Goal: Information Seeking & Learning: Find specific fact

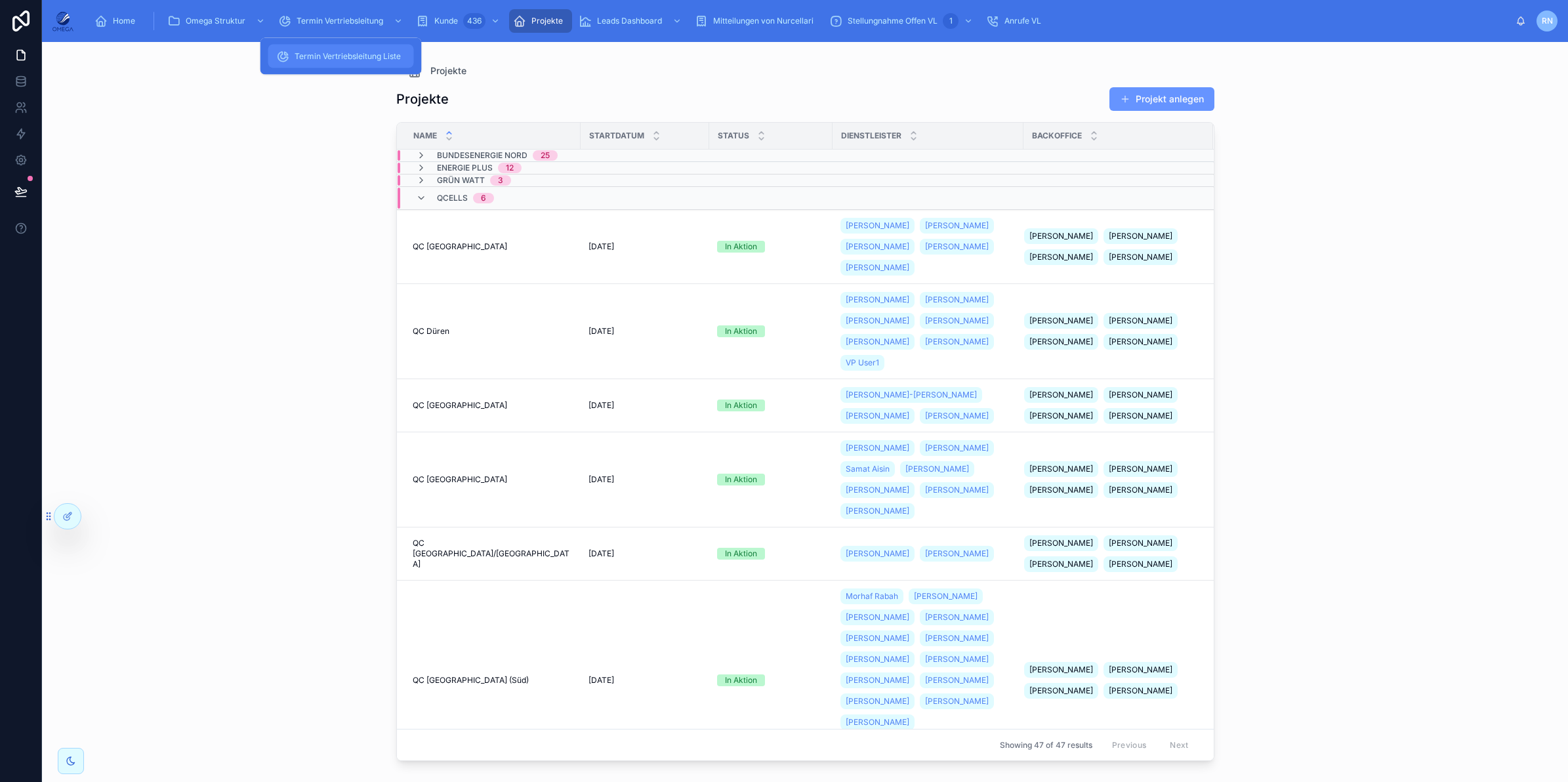
click at [375, 54] on span "Termin Vertriebsleitung Liste" at bounding box center [347, 56] width 106 height 11
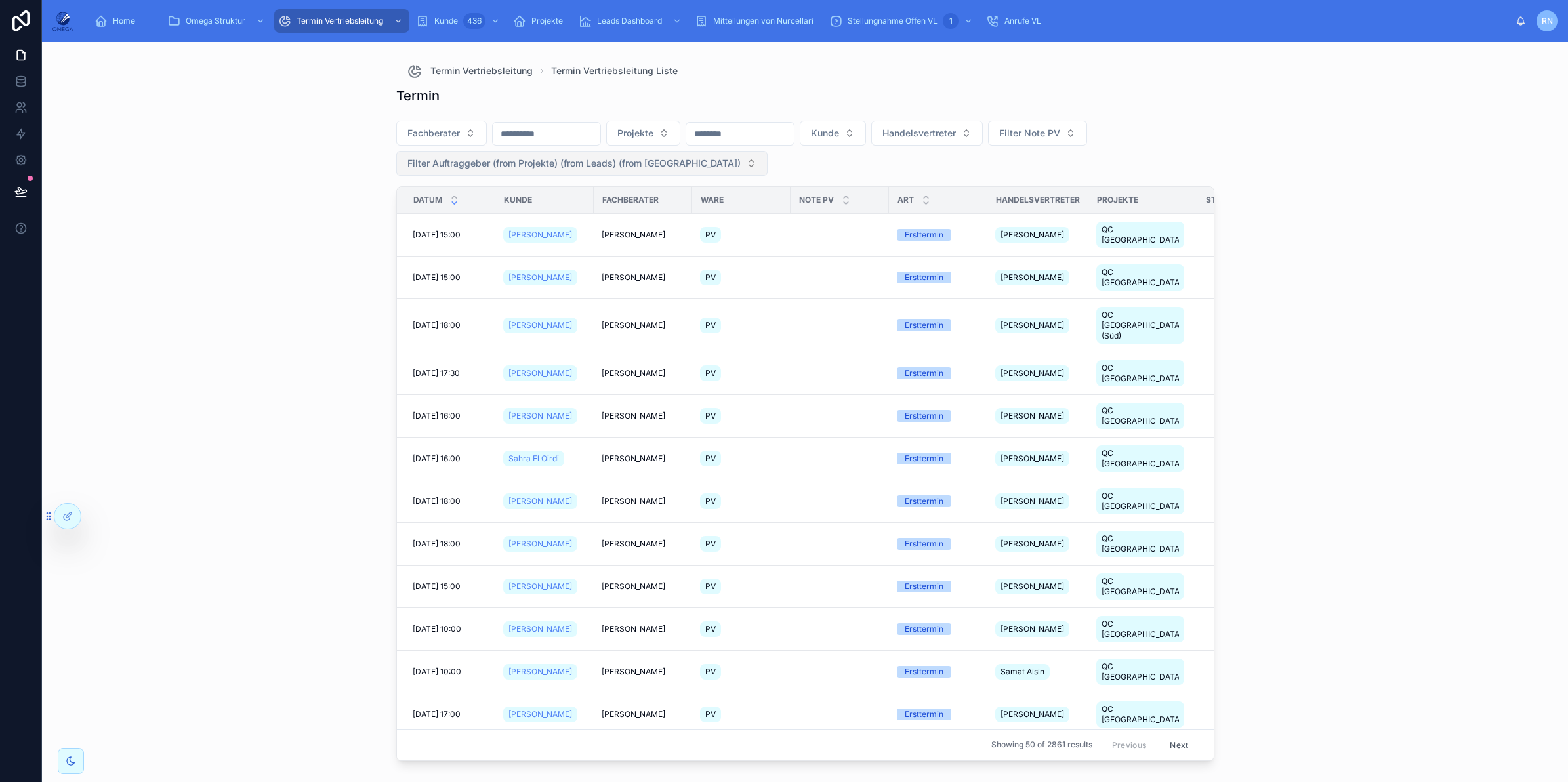
click at [579, 151] on button "Filter Auftraggeber (from Projekte) (from Leads) (from [GEOGRAPHIC_DATA])" at bounding box center [581, 164] width 371 height 25
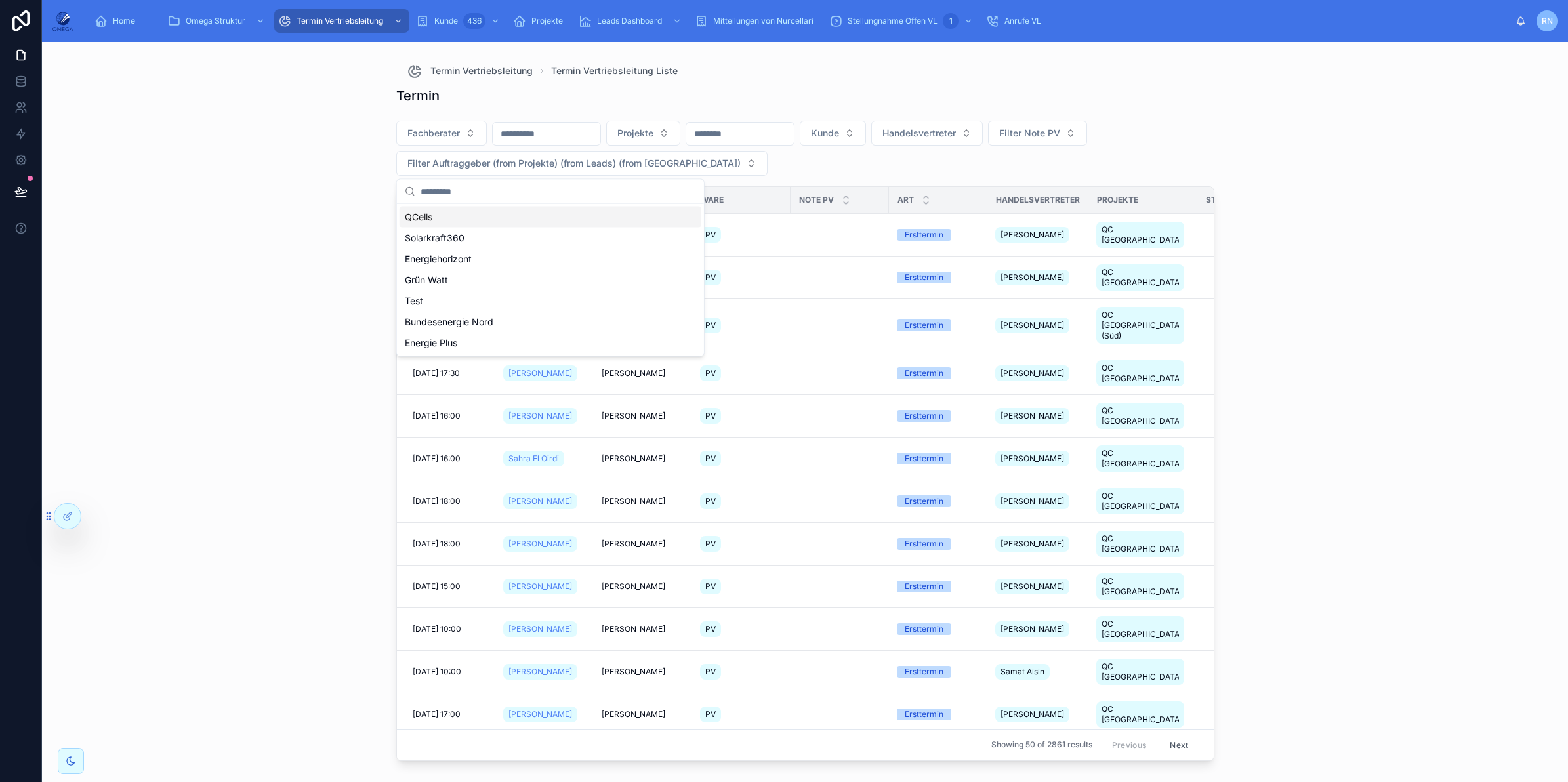
click at [523, 214] on div "QCells" at bounding box center [551, 217] width 302 height 21
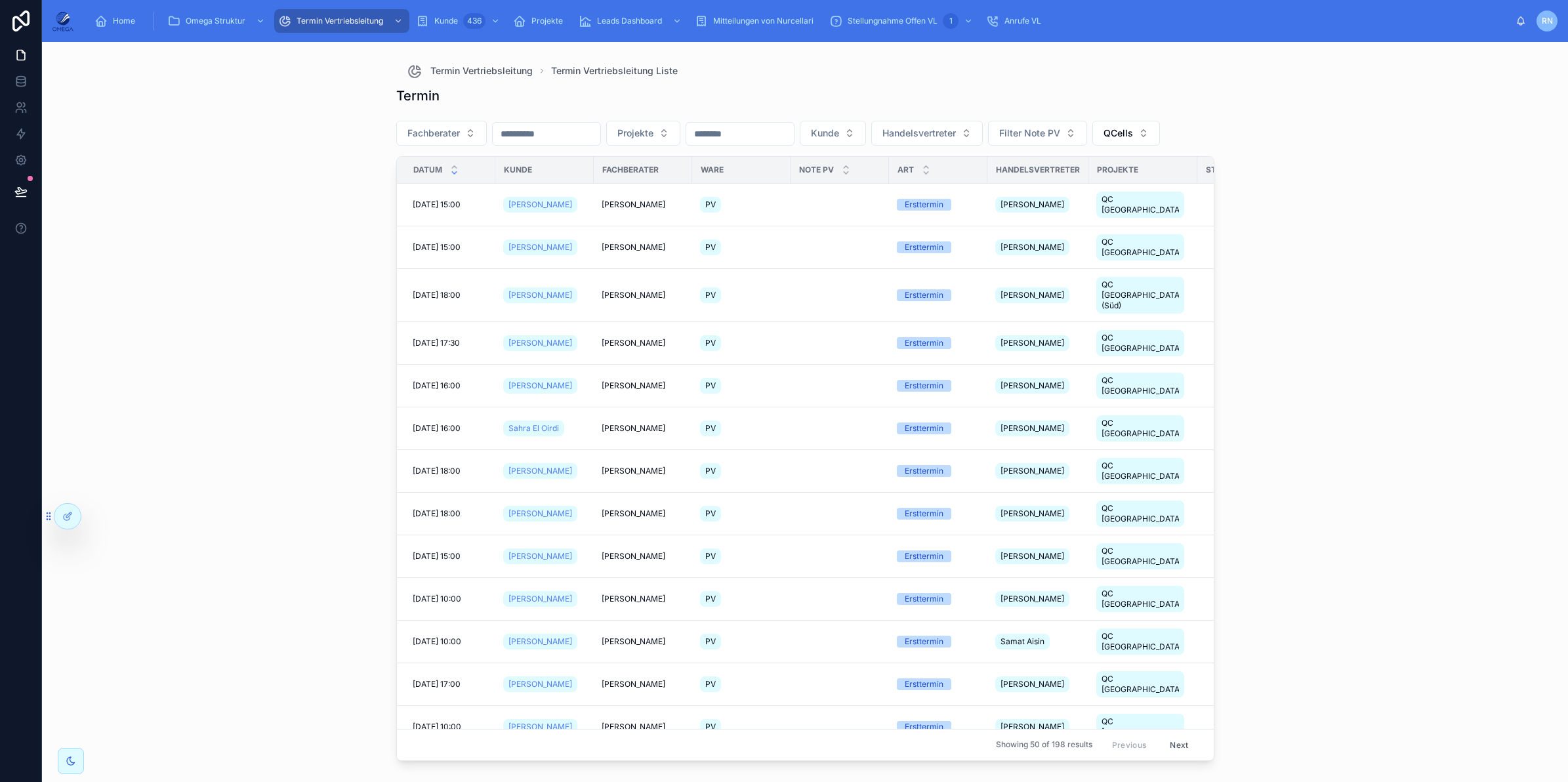
click at [574, 124] on div at bounding box center [546, 134] width 109 height 24
click at [578, 132] on input "text" at bounding box center [546, 134] width 107 height 18
click at [589, 246] on button "1" at bounding box center [586, 244] width 24 height 24
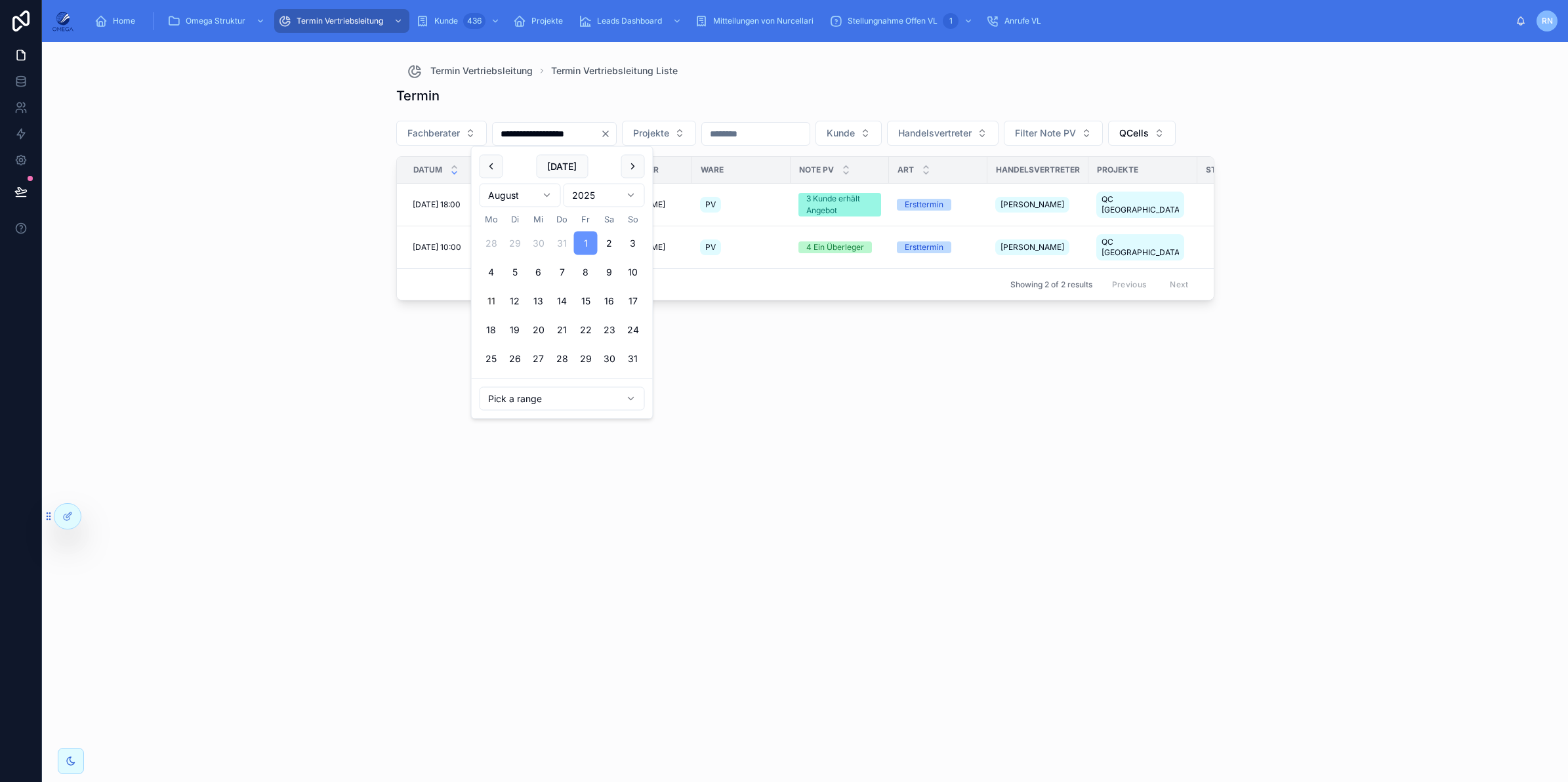
click at [489, 296] on button "11" at bounding box center [492, 301] width 24 height 24
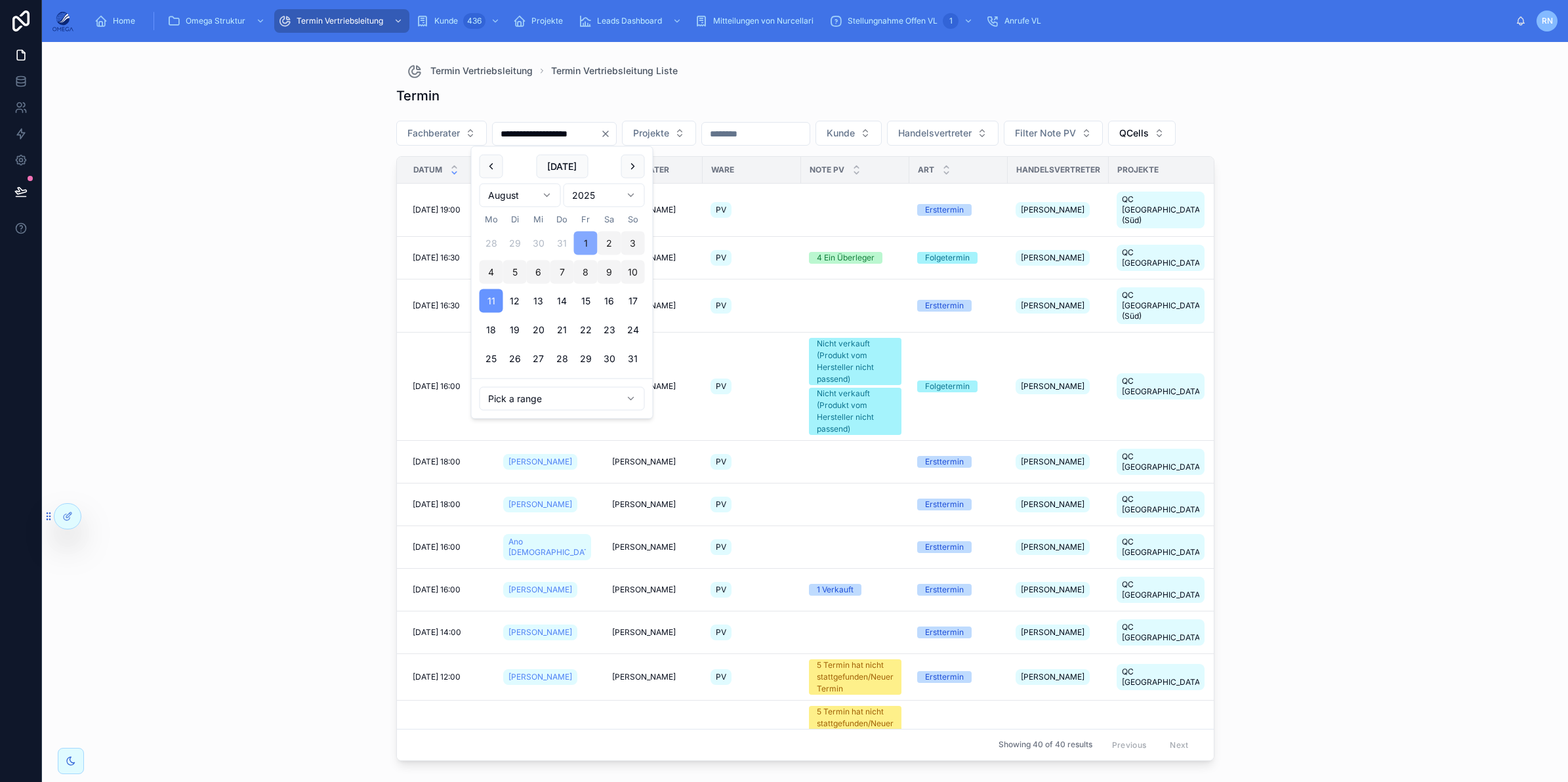
click at [593, 246] on button "1" at bounding box center [586, 244] width 24 height 24
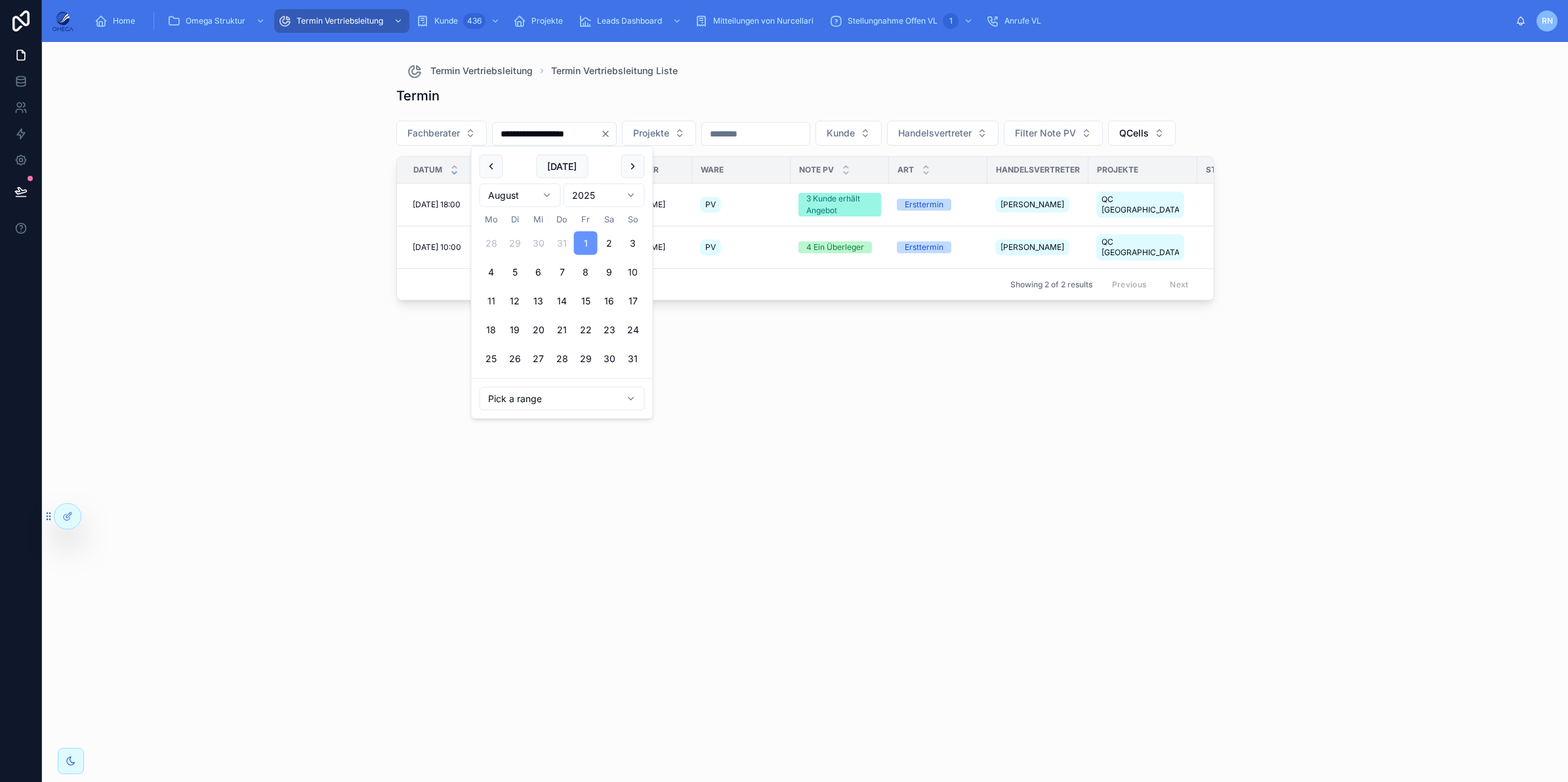
click at [631, 271] on button "10" at bounding box center [633, 272] width 24 height 24
type input "**********"
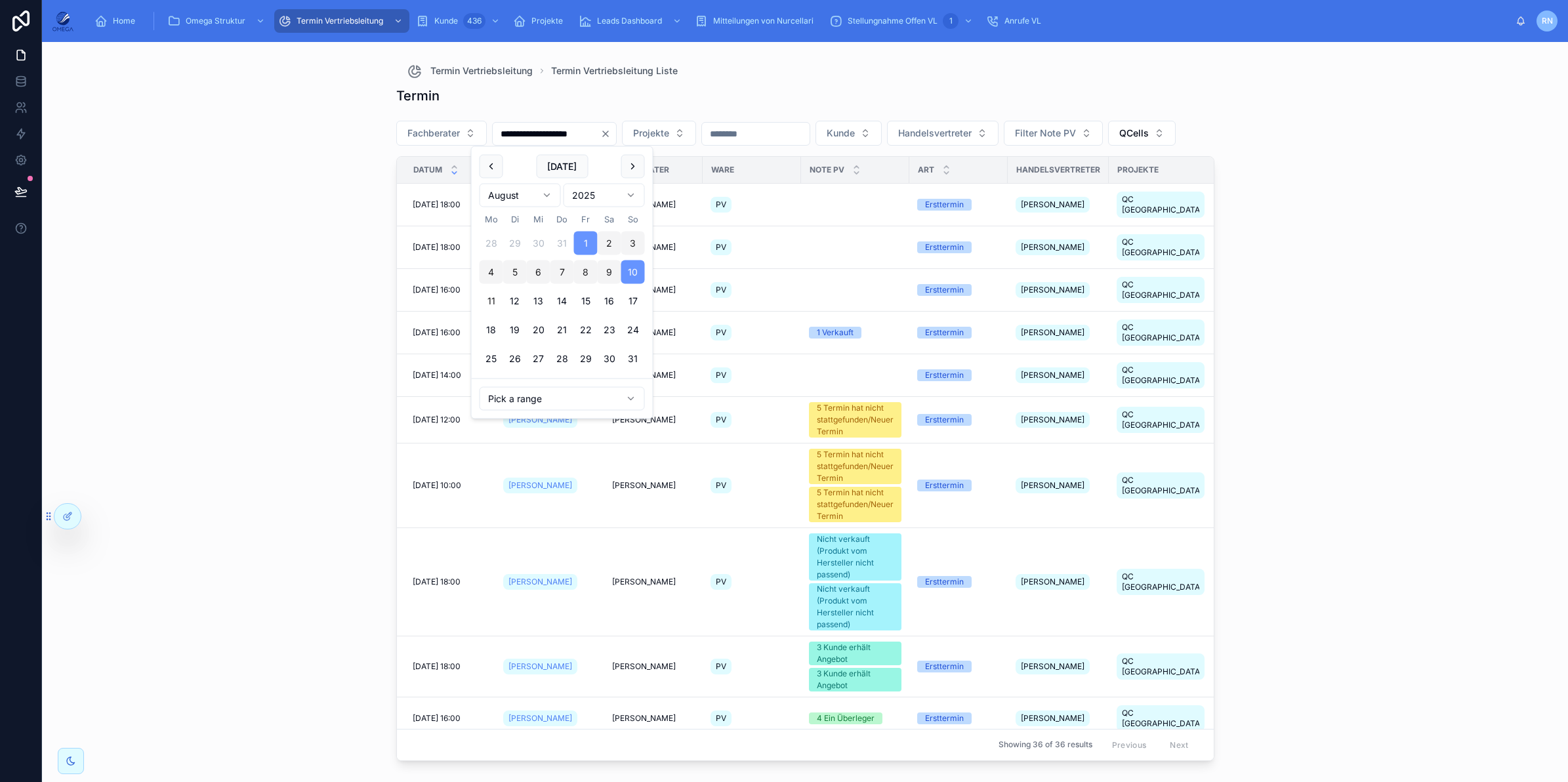
click at [1376, 319] on div "**********" at bounding box center [805, 412] width 1526 height 740
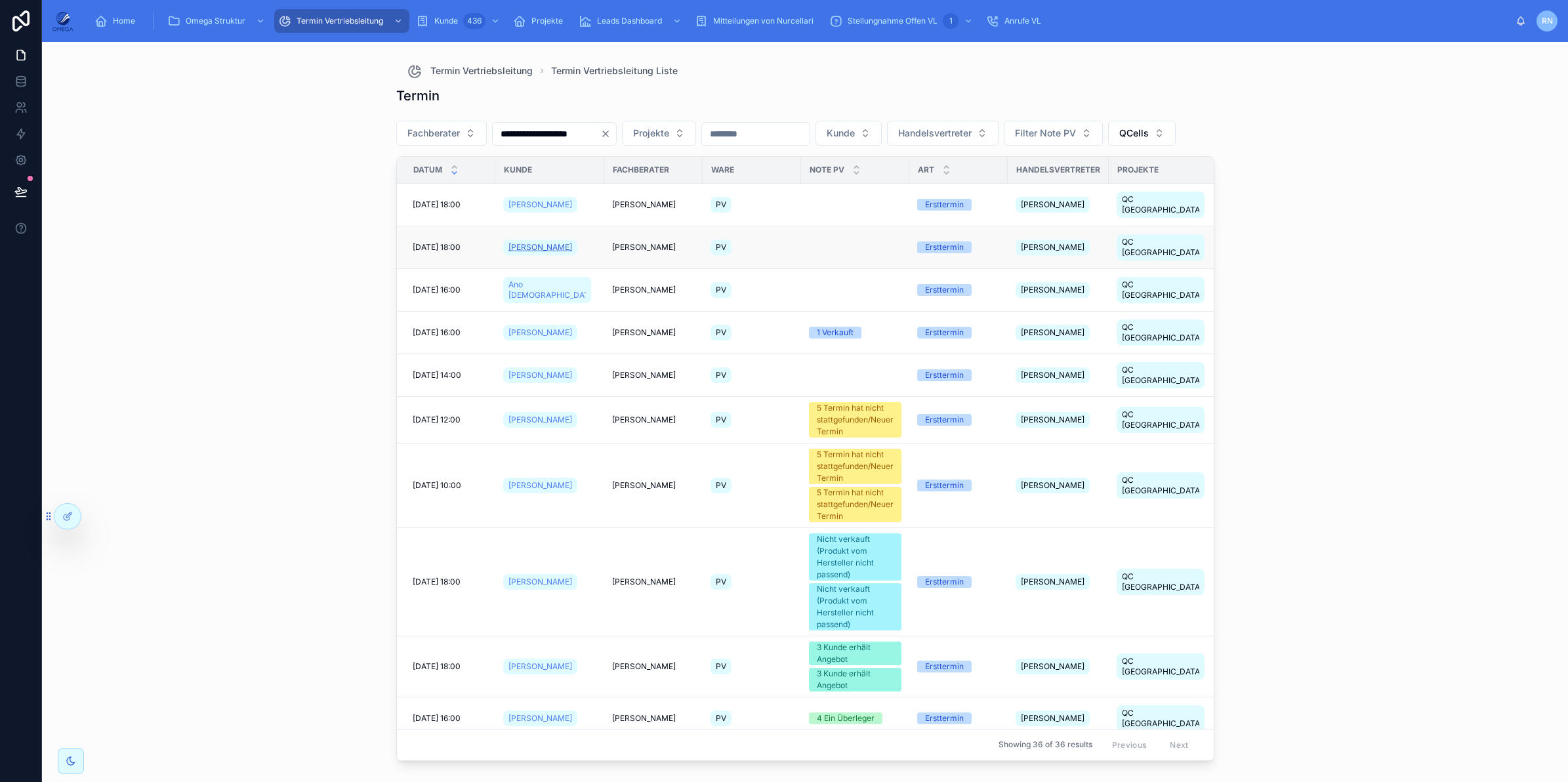
click at [543, 253] on span "[PERSON_NAME]" at bounding box center [540, 247] width 64 height 11
click at [532, 253] on span "[PERSON_NAME]" at bounding box center [540, 247] width 64 height 11
click at [1076, 131] on span "Filter Note PV" at bounding box center [1045, 133] width 61 height 13
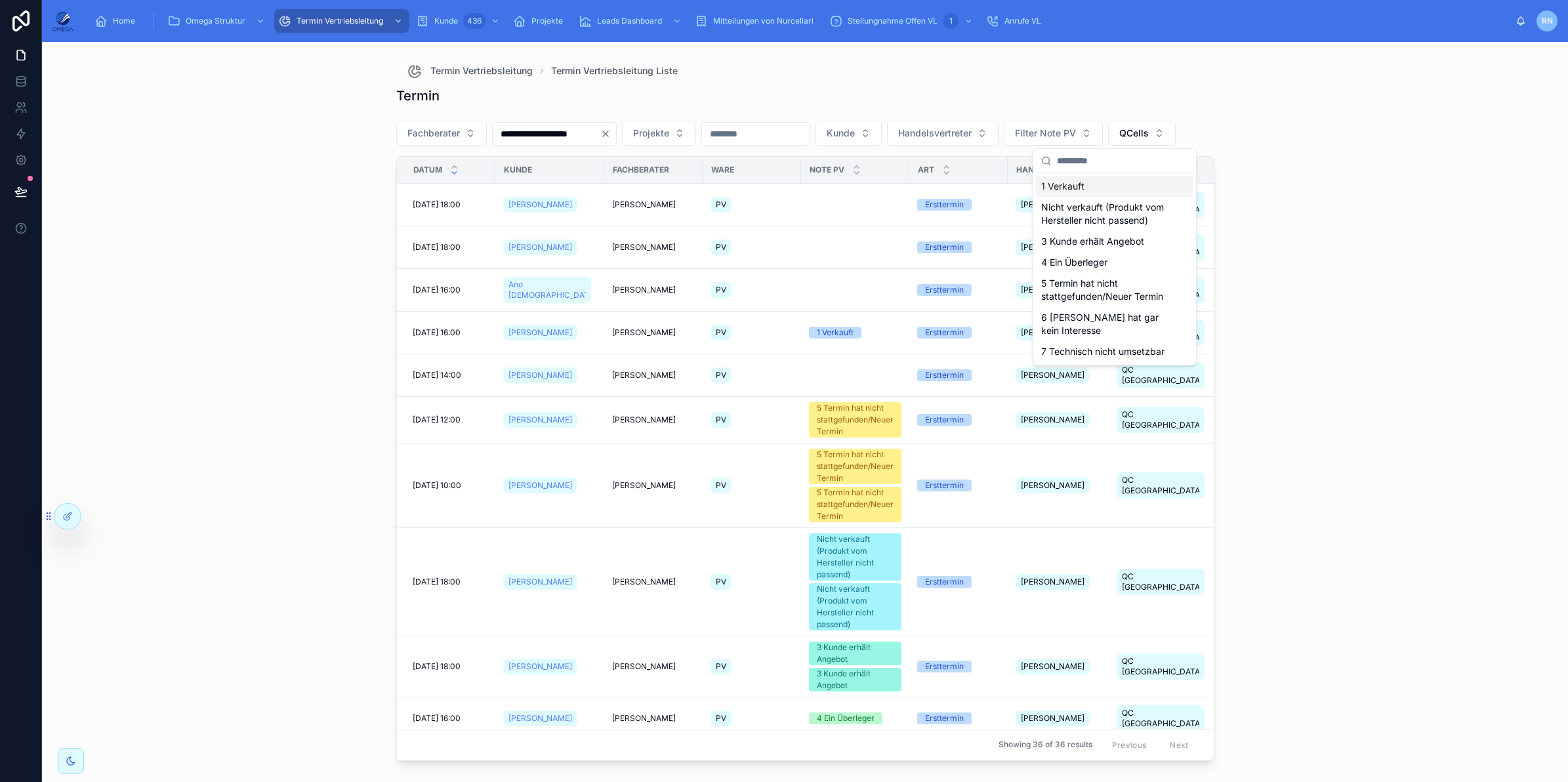
click at [1091, 184] on div "1 Verkauft" at bounding box center [1114, 186] width 157 height 21
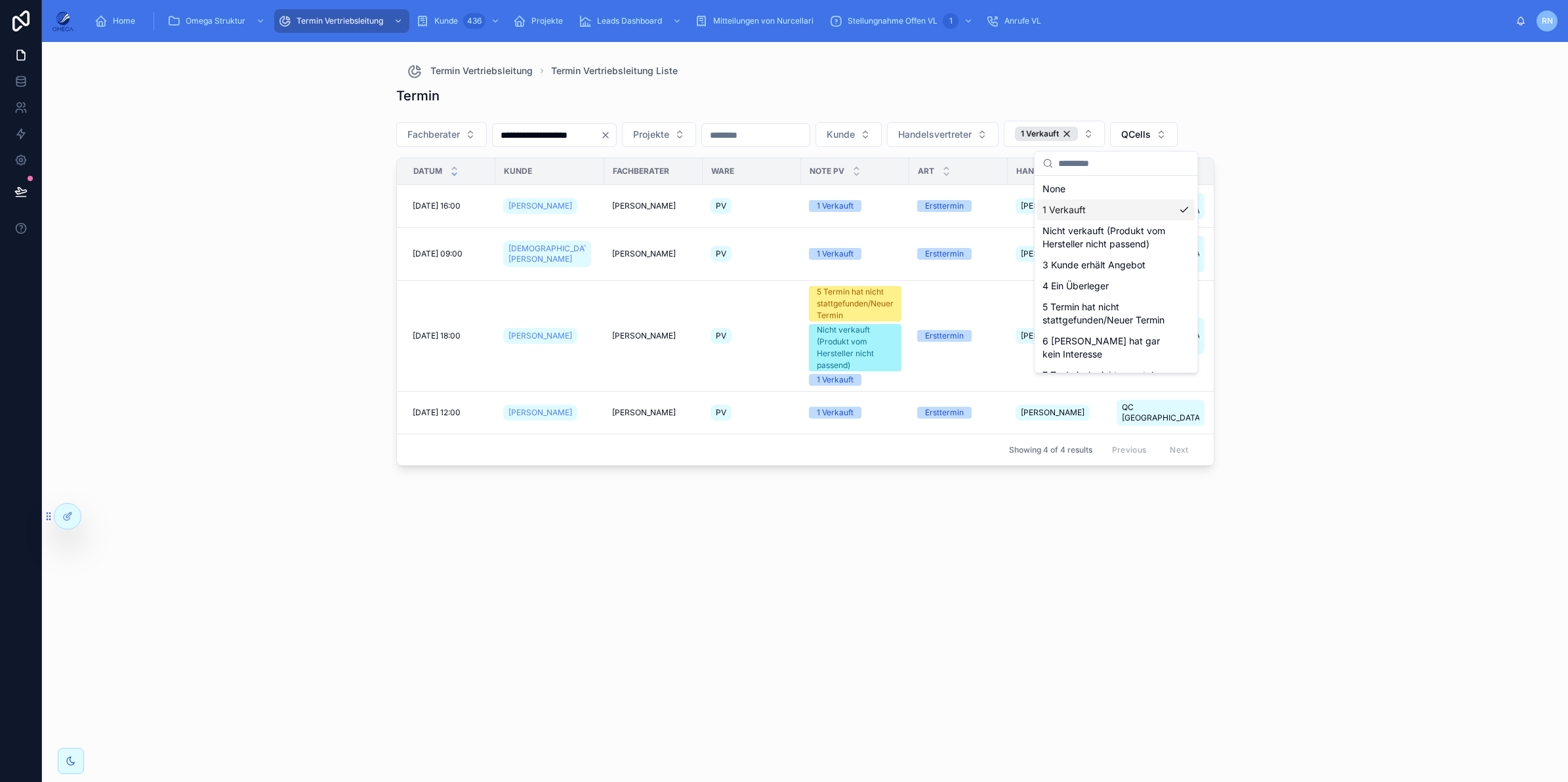
click at [1319, 250] on div "**********" at bounding box center [805, 412] width 1526 height 740
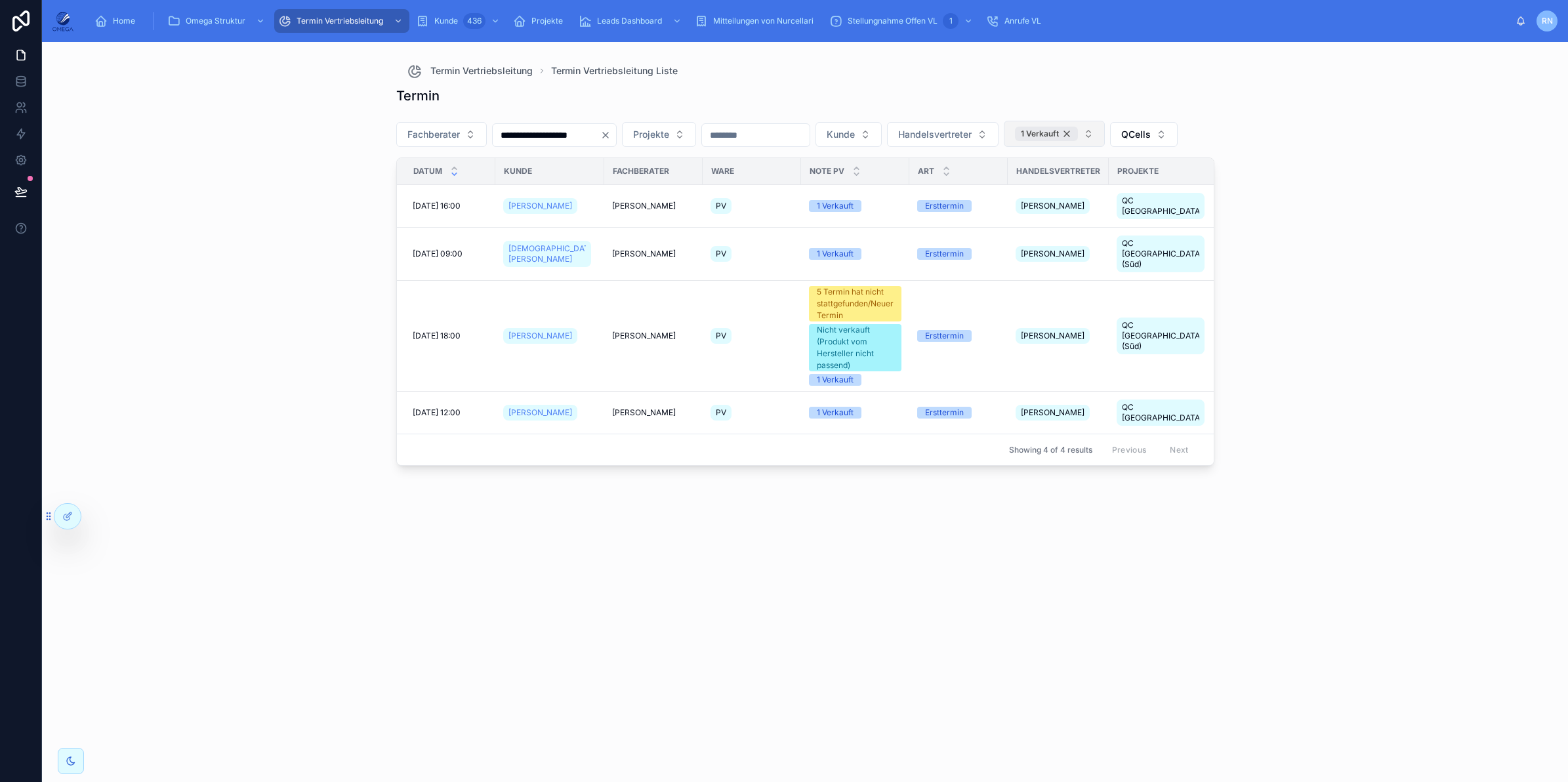
click at [1078, 135] on div "1 Verkauft" at bounding box center [1046, 133] width 63 height 15
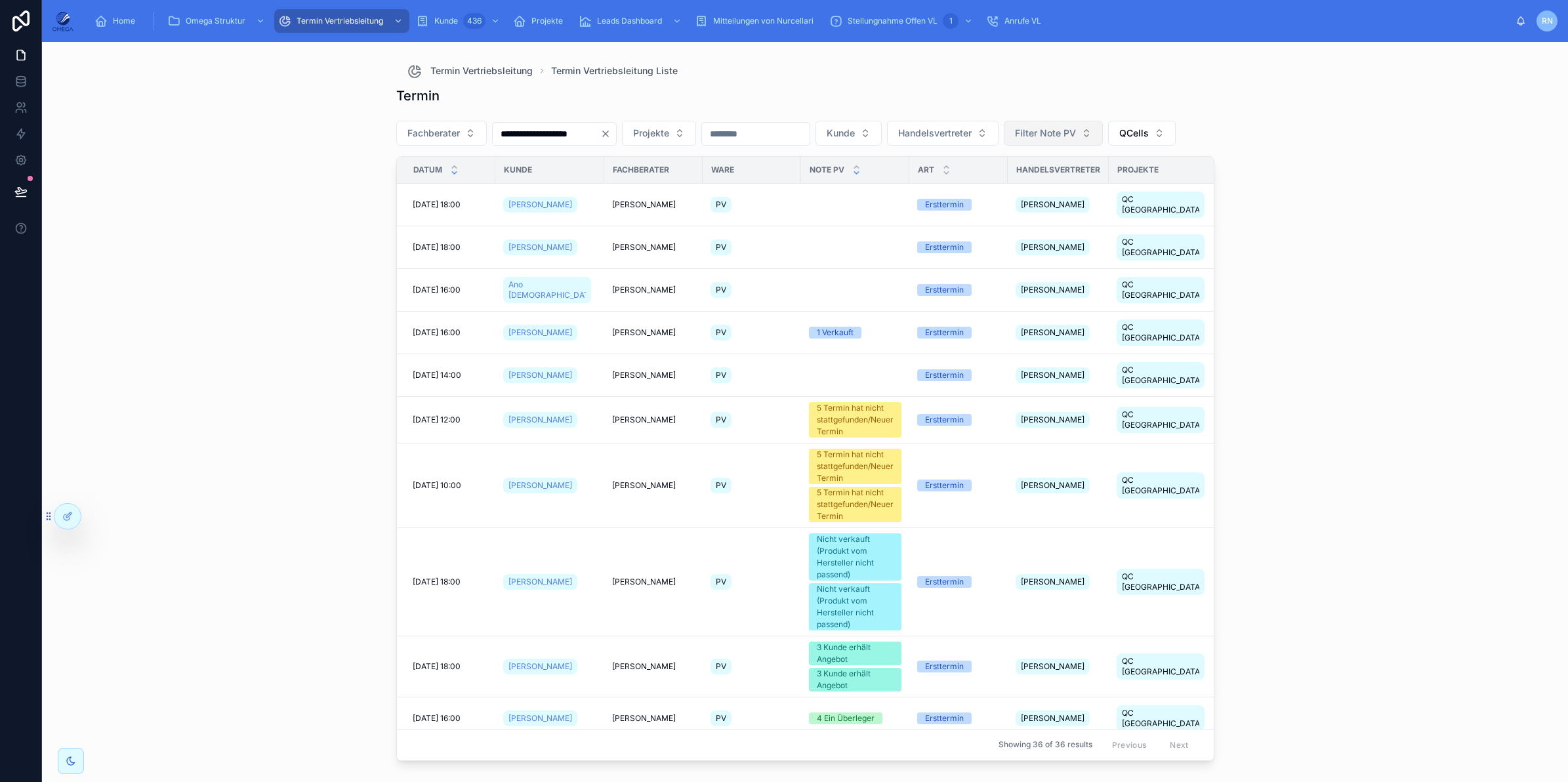
click at [852, 177] on icon at bounding box center [857, 173] width 8 height 8
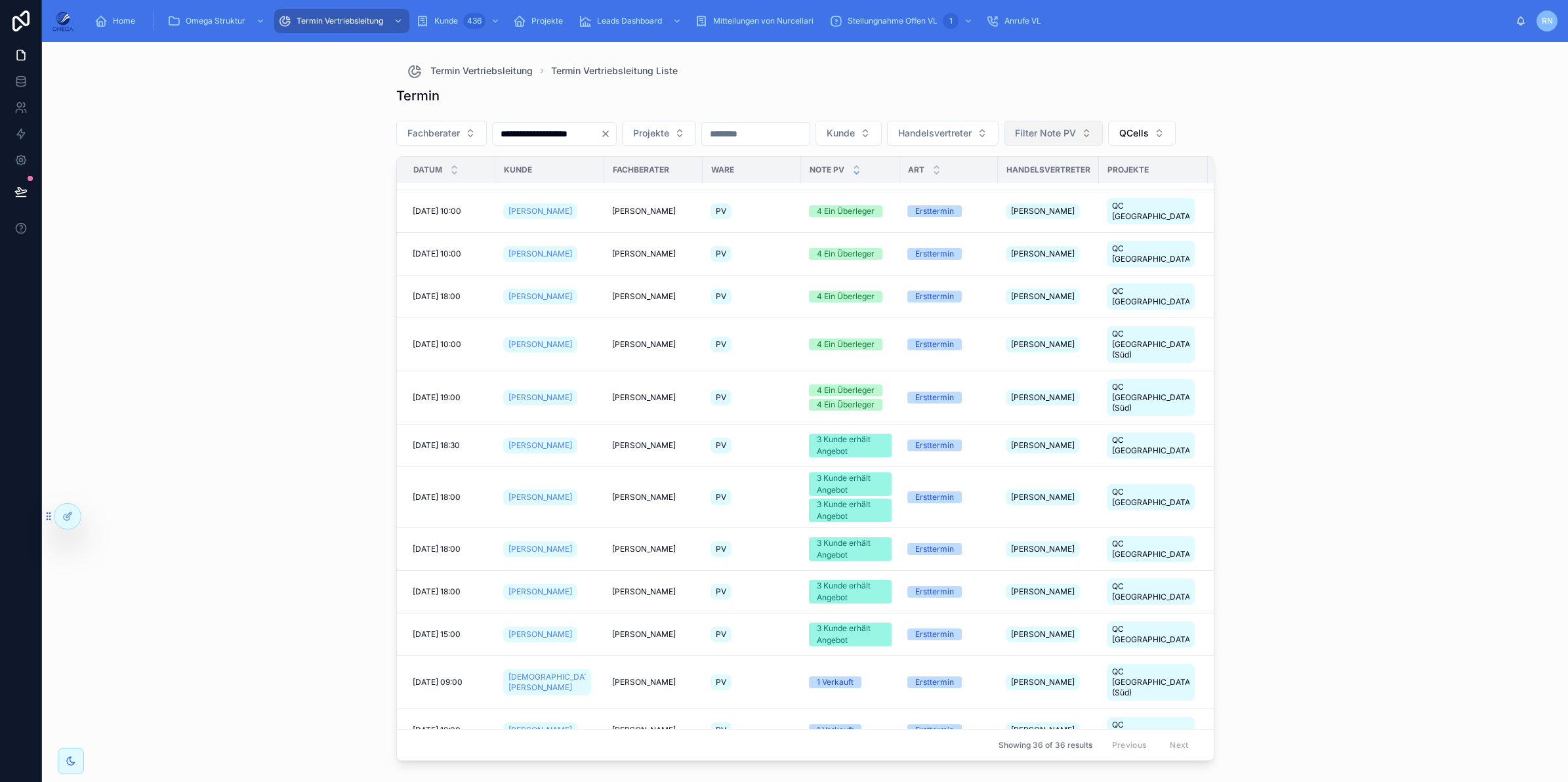
scroll to position [1179, 0]
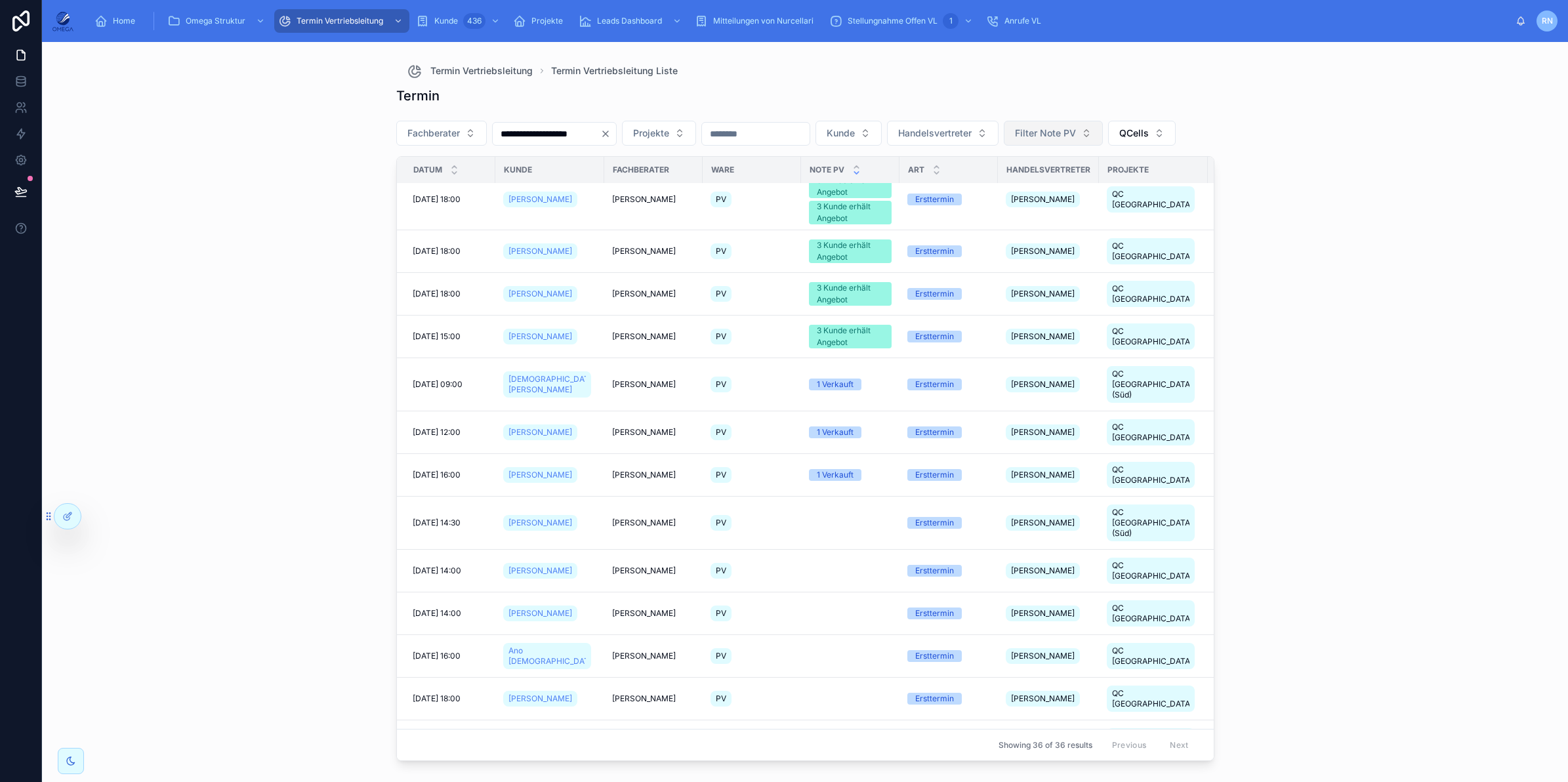
drag, startPoint x: 668, startPoint y: 701, endPoint x: 411, endPoint y: 705, distance: 257.0
copy tr "[DATE] 10:30 [DATE] 10:30 [PERSON_NAME] [PERSON_NAME]"
drag, startPoint x: 565, startPoint y: 671, endPoint x: 409, endPoint y: 670, distance: 156.0
click at [409, 763] on tr "[DATE] 10:00 [DATE] 10:00 [PERSON_NAME] [PERSON_NAME] PV Ersttermin [PERSON_NAM…" at bounding box center [902, 779] width 1010 height 32
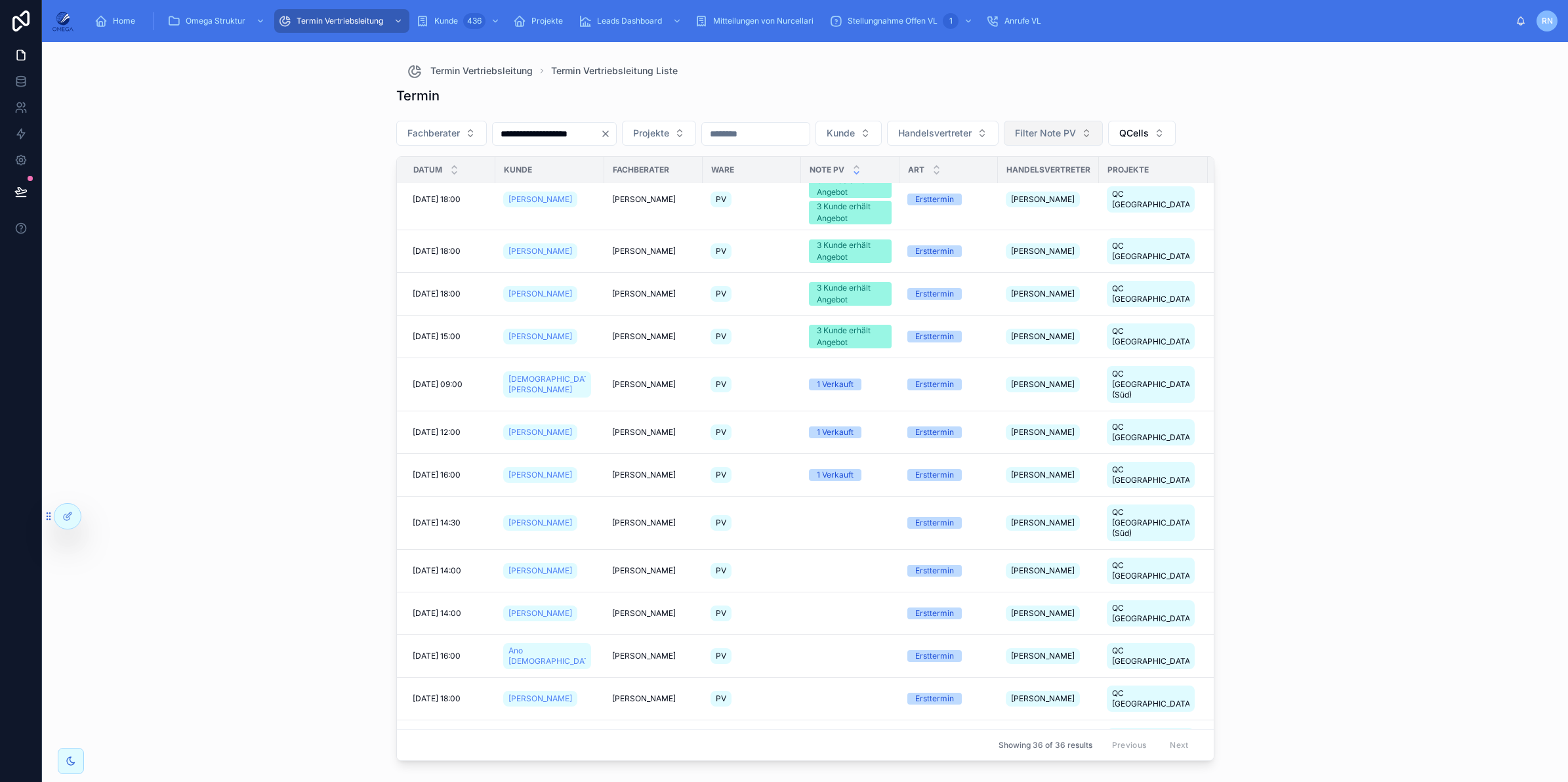
copy tr "[DATE] 10:00 [DATE] 10:00 [PERSON_NAME]"
drag, startPoint x: 562, startPoint y: 635, endPoint x: 405, endPoint y: 623, distance: 157.5
click at [405, 720] on tr "[DATE] 18:00 [DATE] 18:00 [PERSON_NAME] [PERSON_NAME] PV Ersttermin [PERSON_NAM…" at bounding box center [902, 741] width 1010 height 43
copy tr "[DATE] 18:00 [DATE] 18:00 [PERSON_NAME]"
drag, startPoint x: 574, startPoint y: 592, endPoint x: 404, endPoint y: 588, distance: 170.0
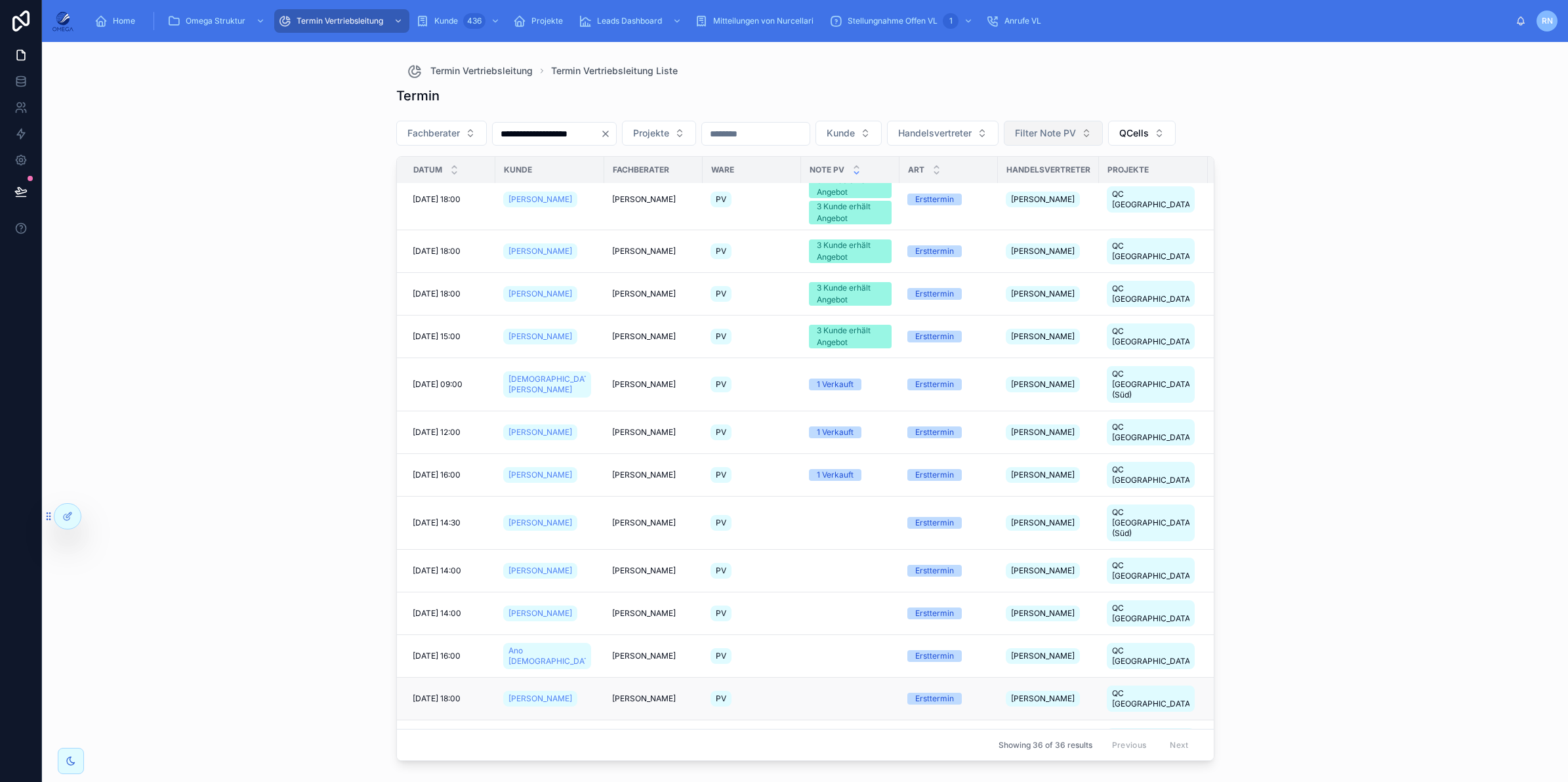
click at [404, 677] on tr "[DATE] 18:00 [DATE] 18:00 [PERSON_NAME] [PERSON_NAME] PV Ersttermin [PERSON_NAM…" at bounding box center [902, 698] width 1010 height 43
copy tr "[DATE] 18:00 [DATE] 18:00 [PERSON_NAME]"
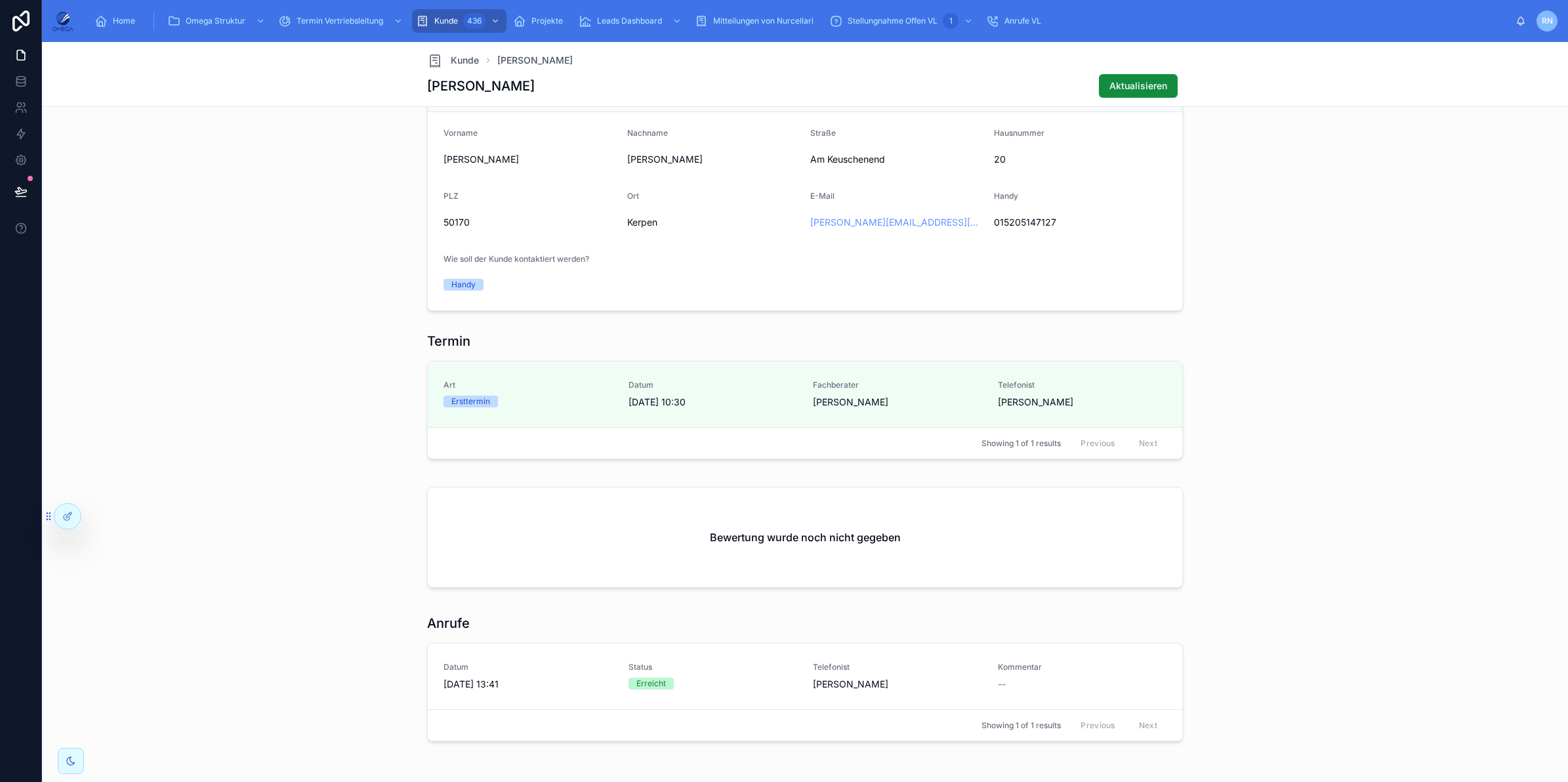
scroll to position [710, 0]
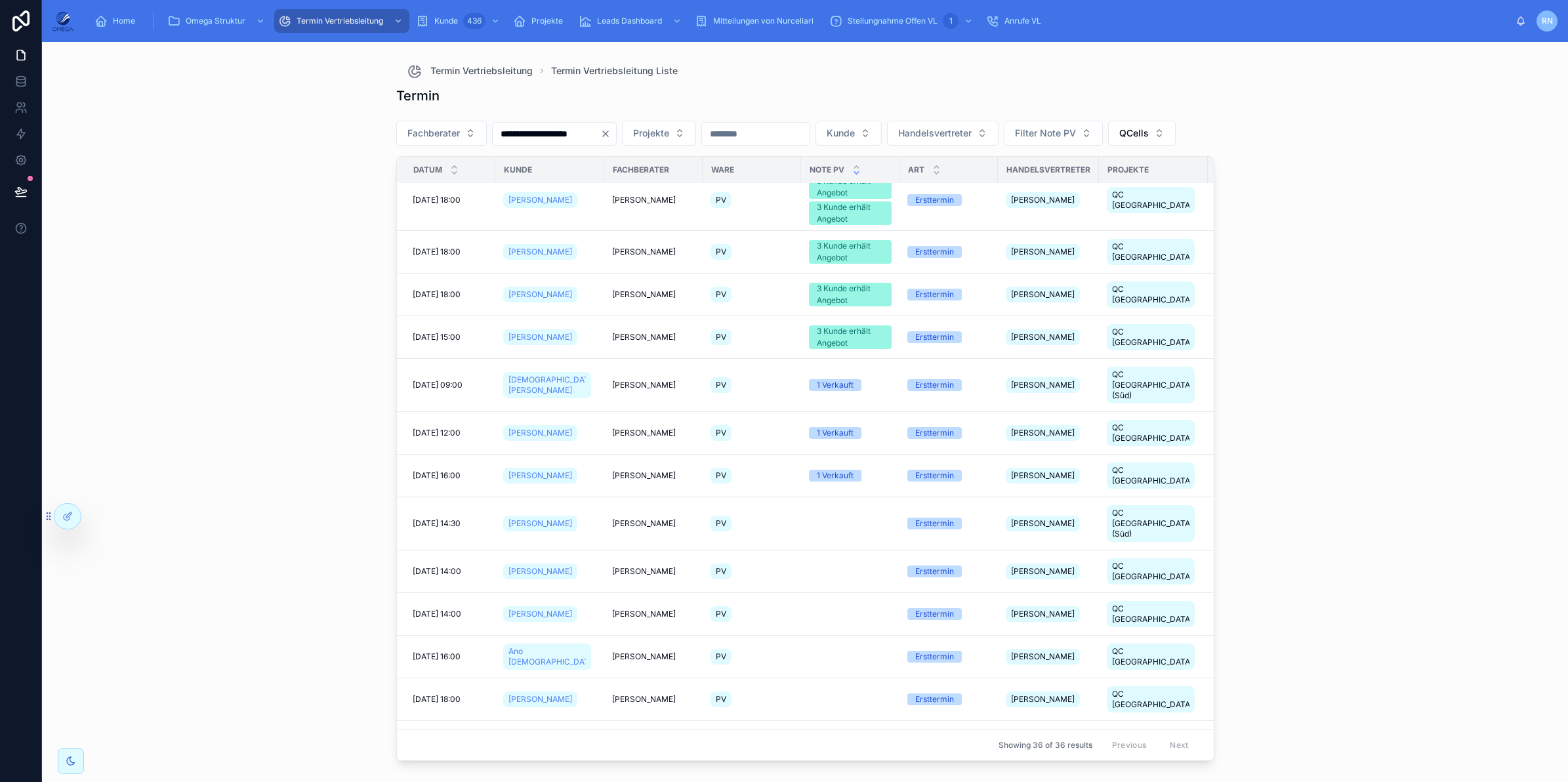
scroll to position [1179, 0]
drag, startPoint x: 579, startPoint y: 443, endPoint x: 408, endPoint y: 441, distance: 171.0
click at [408, 496] on tr "[DATE] 14:30 [DATE] 14:30 [PERSON_NAME] [PERSON_NAME] PV Ersttermin [PERSON_NAM…" at bounding box center [902, 523] width 1010 height 53
copy tr "[DATE] 14:30 [DATE] 14:30 [PERSON_NAME]"
drag, startPoint x: 479, startPoint y: 477, endPoint x: 496, endPoint y: 479, distance: 17.1
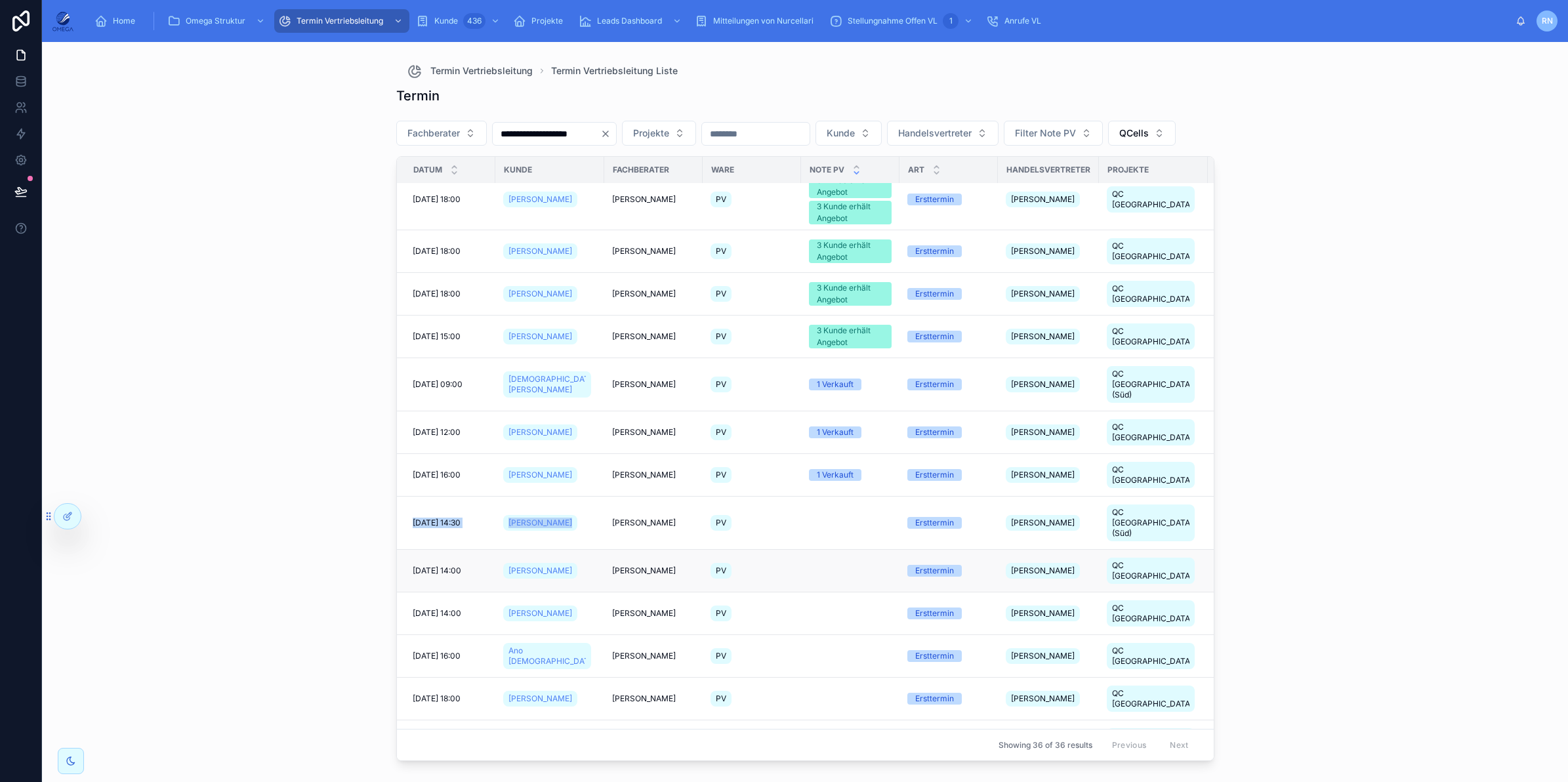
click at [496, 550] on tr "[DATE] 14:00 [DATE] 14:00 [PERSON_NAME] [PERSON_NAME] PV Ersttermin [PERSON_NAM…" at bounding box center [902, 571] width 1010 height 43
drag, startPoint x: 583, startPoint y: 475, endPoint x: 407, endPoint y: 479, distance: 176.0
click at [407, 550] on tr "[DATE] 14:00 [DATE] 14:00 [PERSON_NAME] [PERSON_NAME] PV Ersttermin [PERSON_NAM…" at bounding box center [902, 571] width 1010 height 43
copy tr "[DATE] 14:00 [DATE] 14:00 [PERSON_NAME]"
drag, startPoint x: 407, startPoint y: 553, endPoint x: 556, endPoint y: 555, distance: 149.0
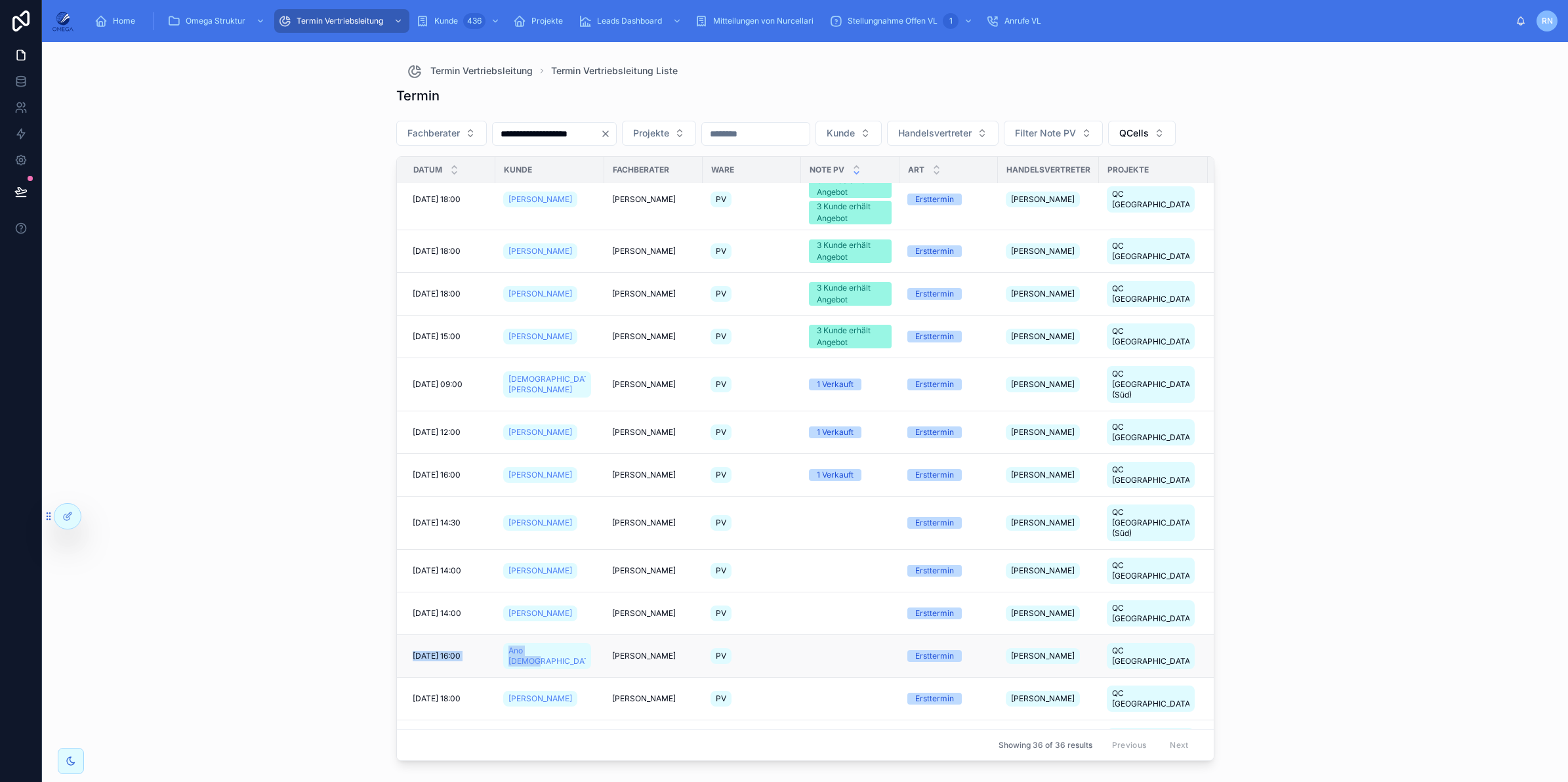
click at [556, 635] on tr "[DATE] 16:00 [DATE] 16:00 Ano [PERSON_NAME] [PERSON_NAME] Ersttermin [PERSON_NA…" at bounding box center [902, 656] width 1010 height 43
copy tr "[DATE] 16:00 [DATE] 16:00 Ano [DEMOGRAPHIC_DATA]"
click at [566, 20] on link "Projekte" at bounding box center [541, 21] width 63 height 24
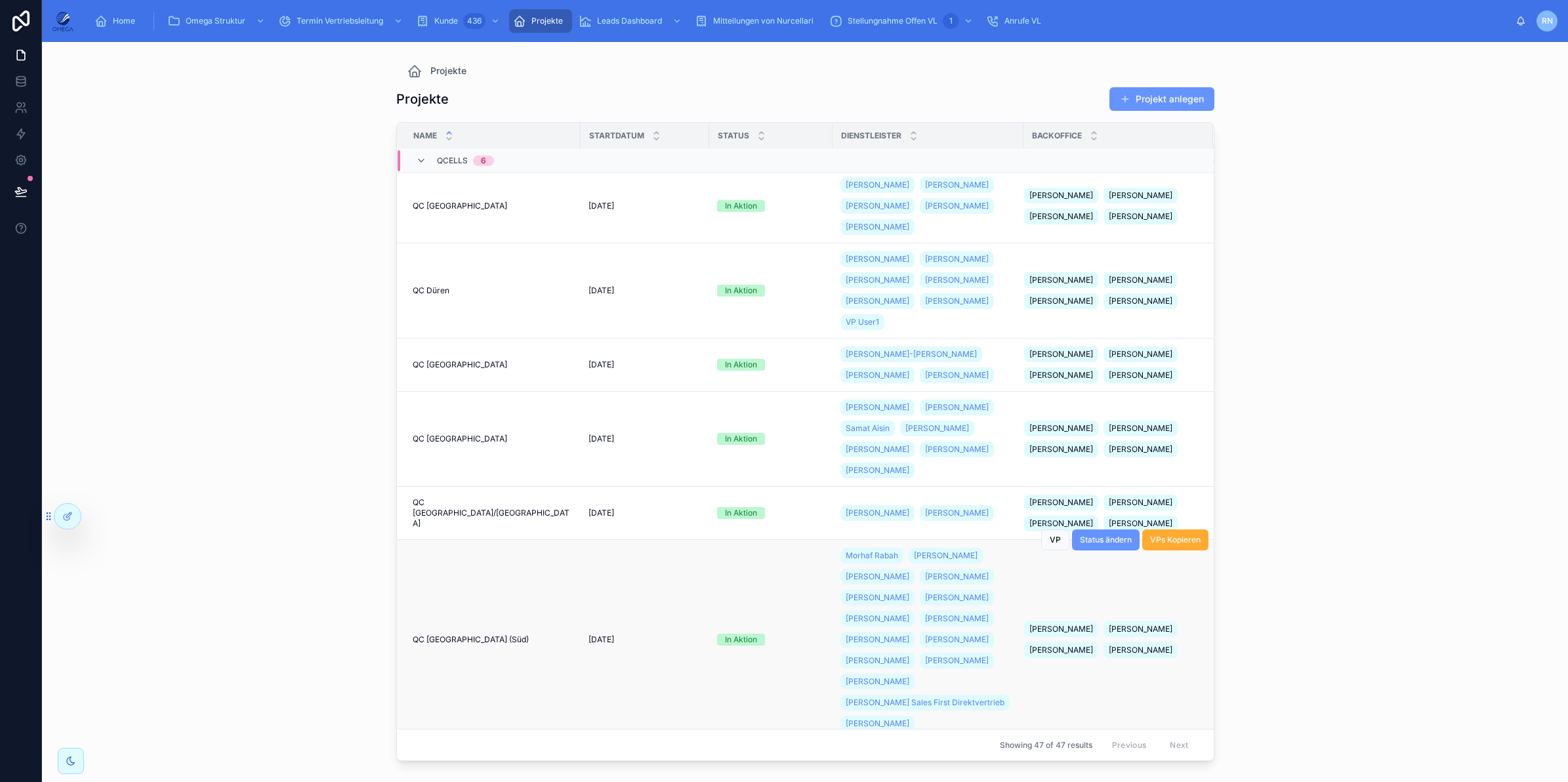
scroll to position [75, 0]
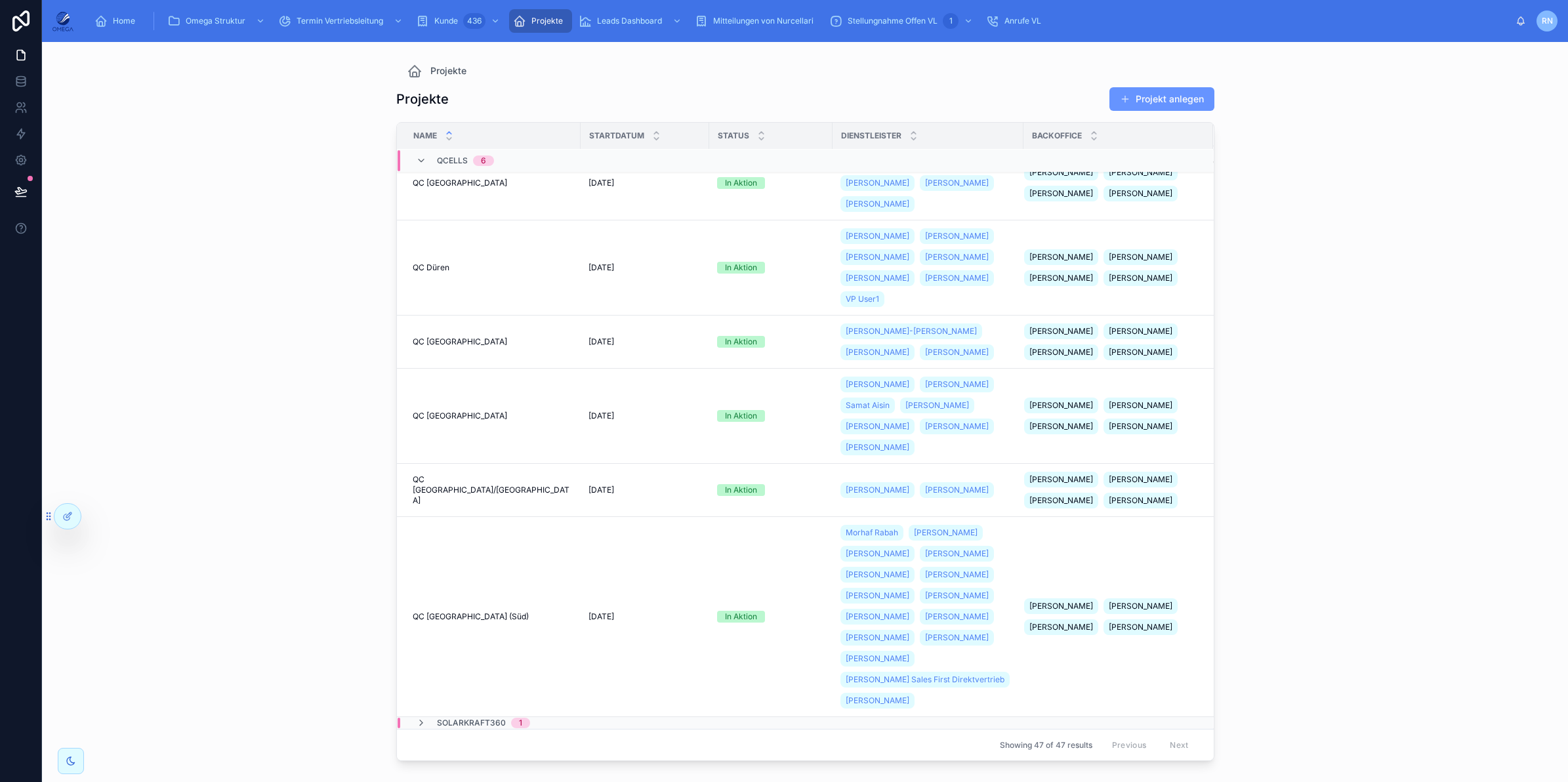
click at [1409, 277] on div "Projekte Projekte Projekt anlegen Name Startdatum Status Dienstleister Backoffi…" at bounding box center [805, 412] width 1526 height 740
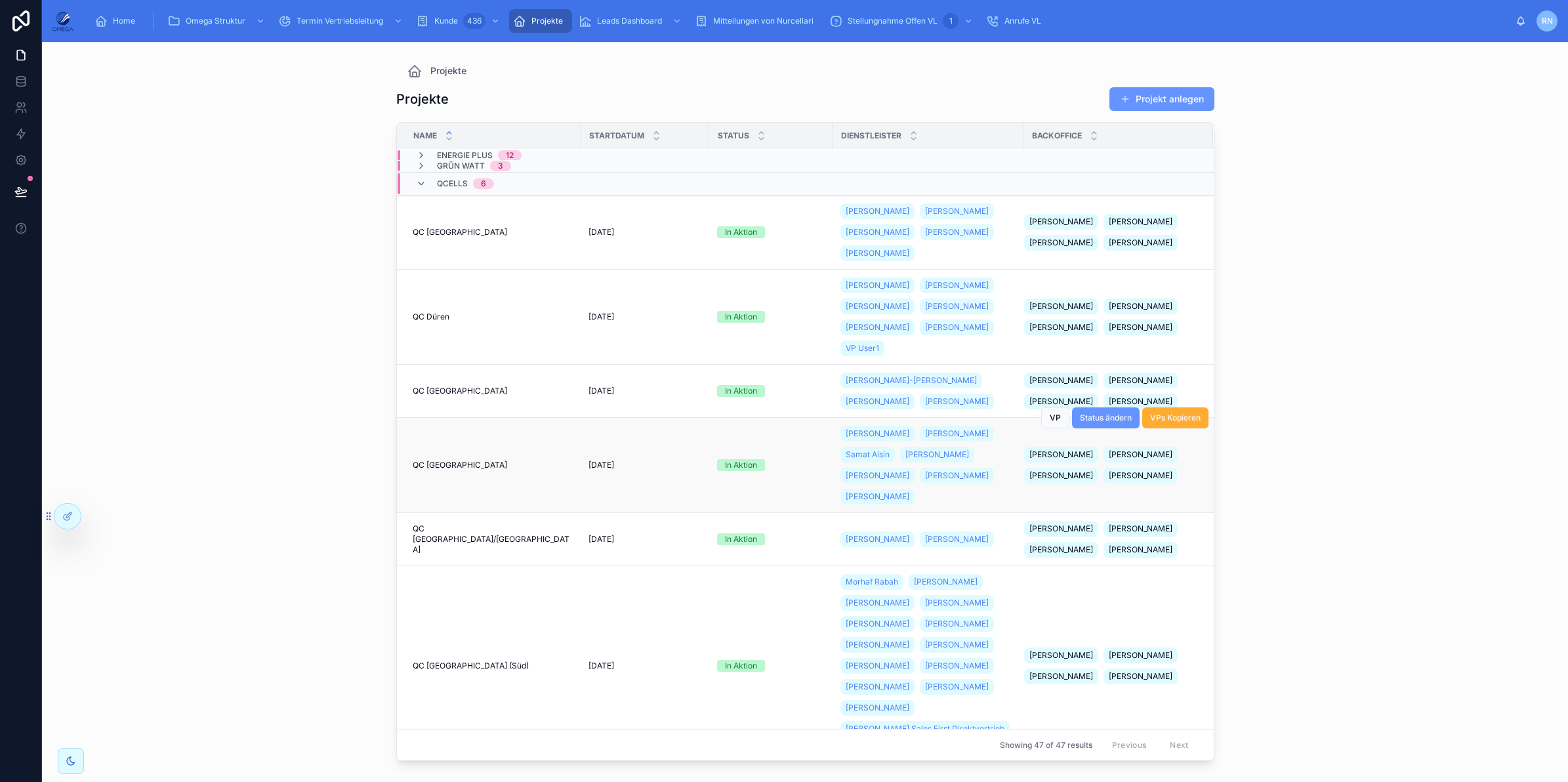
scroll to position [0, 0]
